Goal: Information Seeking & Learning: Learn about a topic

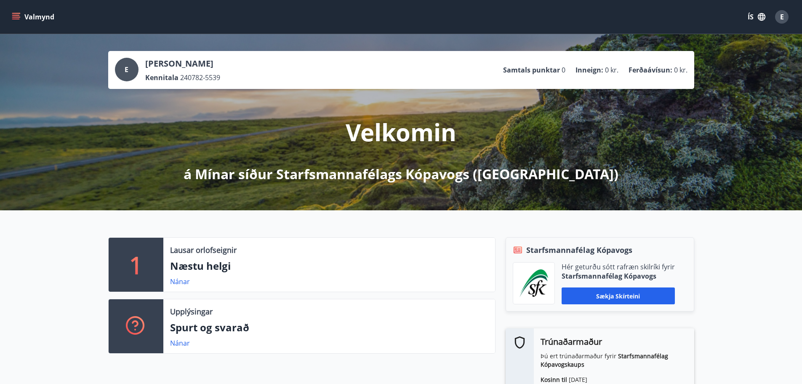
click at [14, 13] on icon "menu" at bounding box center [16, 13] width 9 height 1
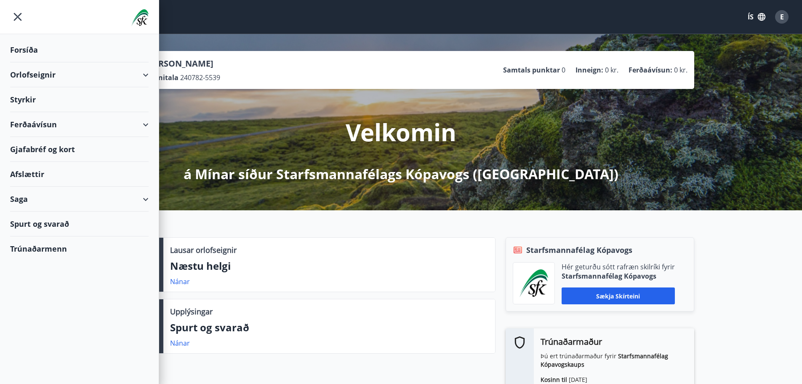
click at [24, 73] on div "Orlofseignir" at bounding box center [79, 74] width 139 height 25
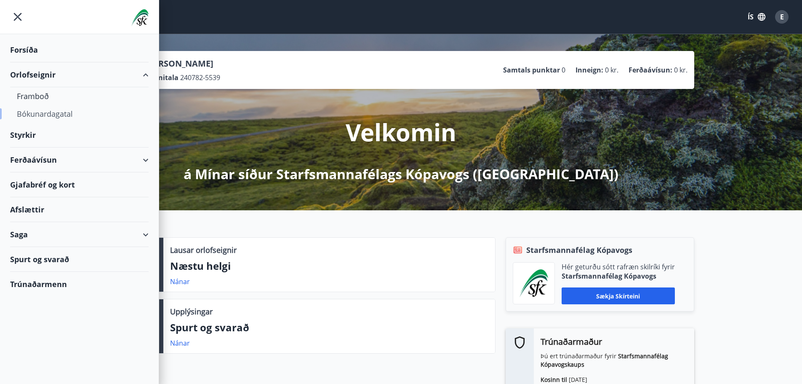
click at [32, 117] on div "Bókunardagatal" at bounding box center [79, 114] width 125 height 18
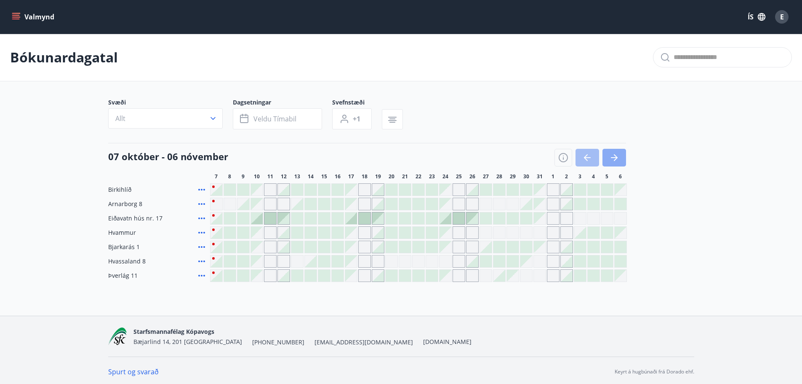
click at [619, 156] on button "button" at bounding box center [614, 158] width 24 height 18
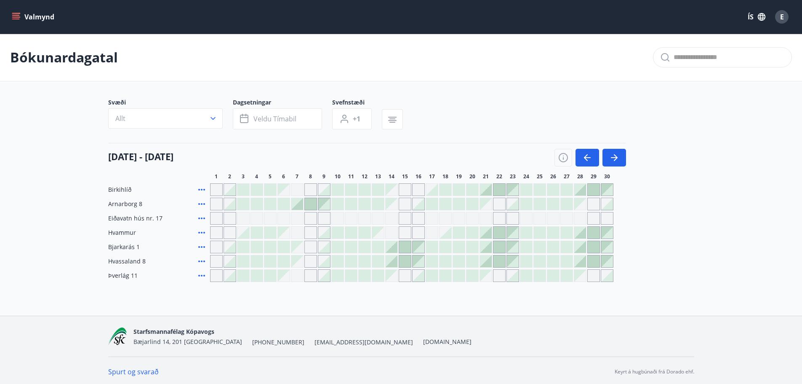
click at [488, 233] on div at bounding box center [486, 233] width 12 height 12
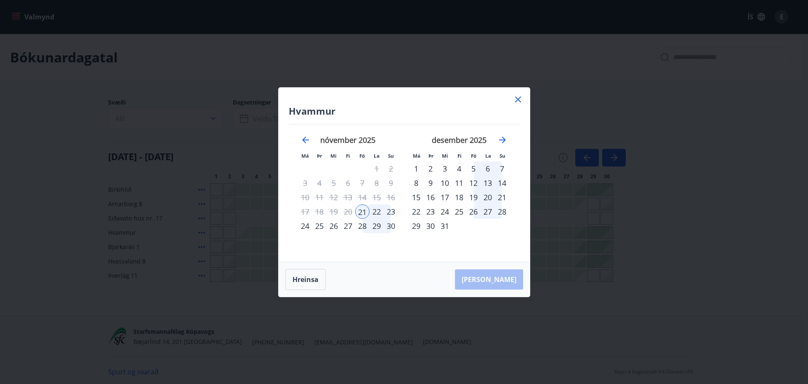
click at [521, 99] on icon at bounding box center [518, 99] width 10 height 10
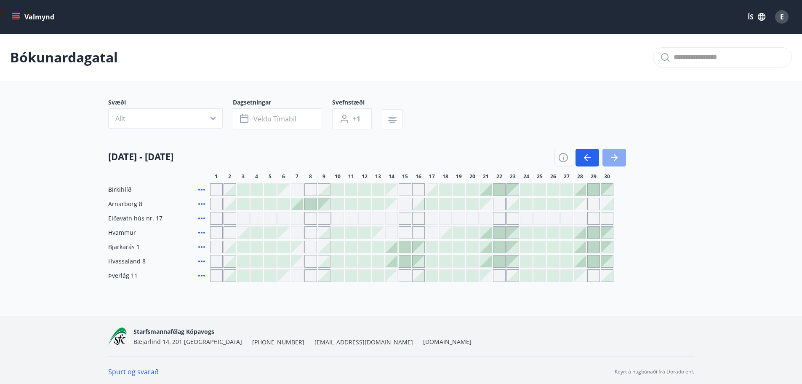
click at [612, 158] on icon "button" at bounding box center [614, 157] width 10 height 10
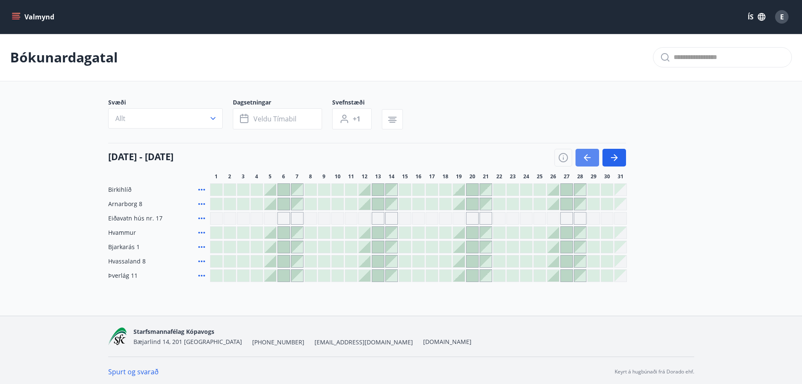
click at [584, 160] on icon "button" at bounding box center [587, 157] width 10 height 10
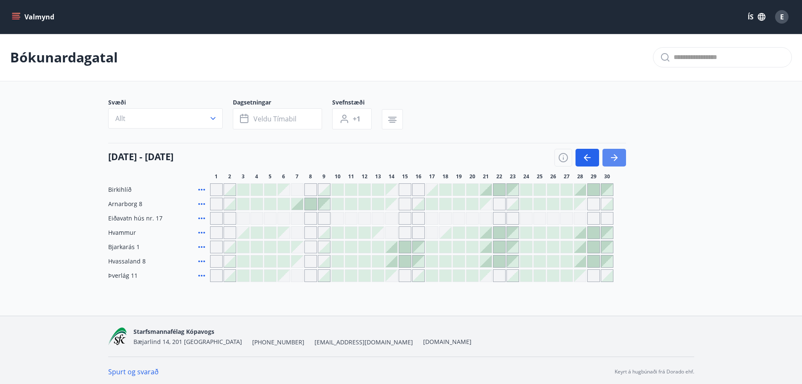
click at [618, 157] on icon "button" at bounding box center [614, 157] width 10 height 10
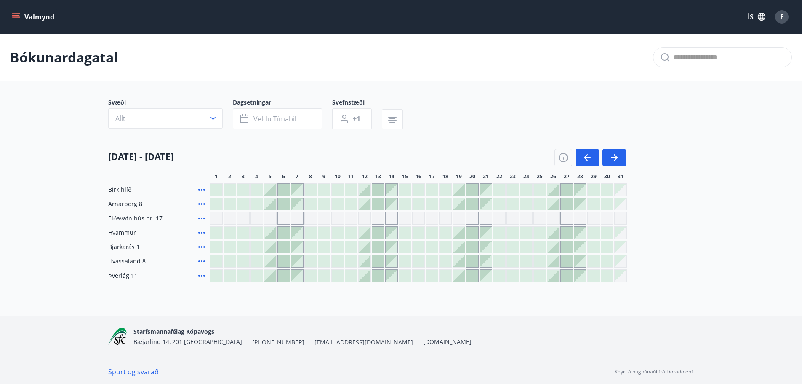
click at [15, 18] on icon "menu" at bounding box center [16, 17] width 8 height 8
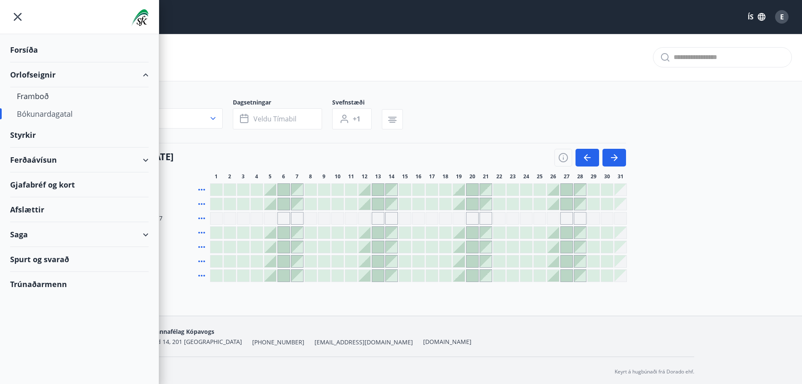
click at [42, 259] on div "Spurt og svarað" at bounding box center [79, 259] width 139 height 25
